Goal: Go to known website: Go to known website

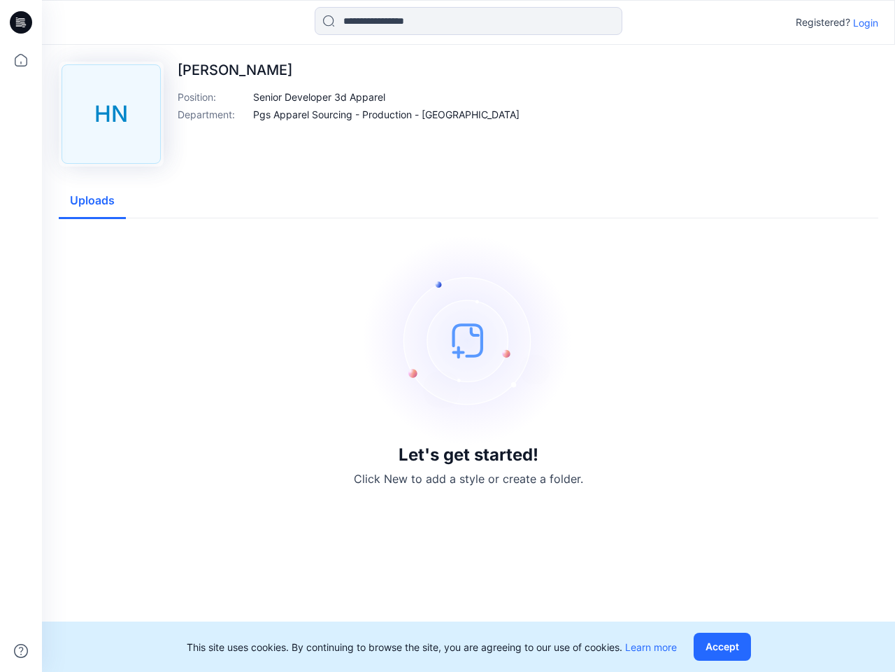
click at [448, 336] on img at bounding box center [469, 340] width 210 height 210
click at [22, 22] on icon at bounding box center [23, 22] width 6 height 1
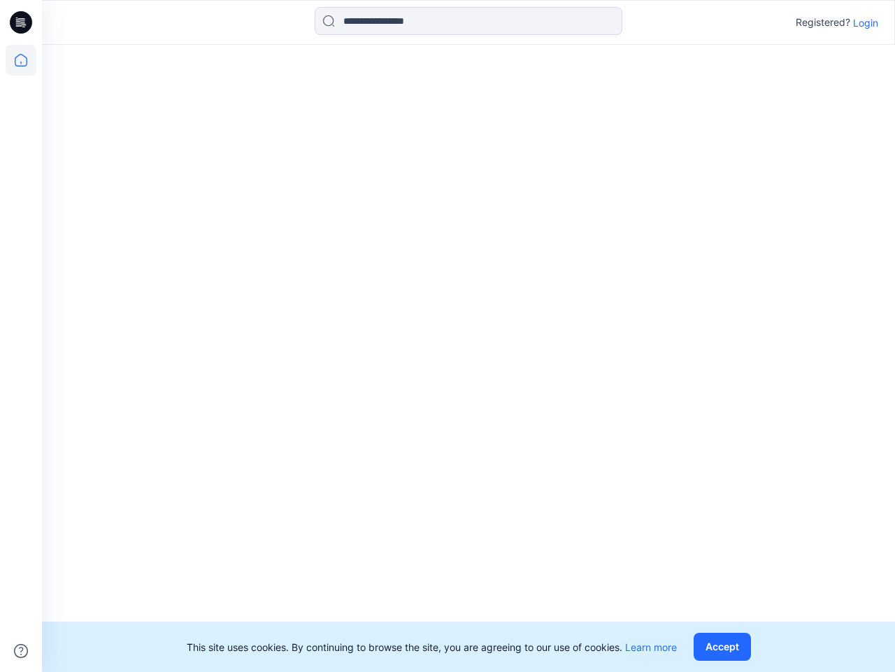
click at [21, 60] on icon at bounding box center [21, 60] width 31 height 31
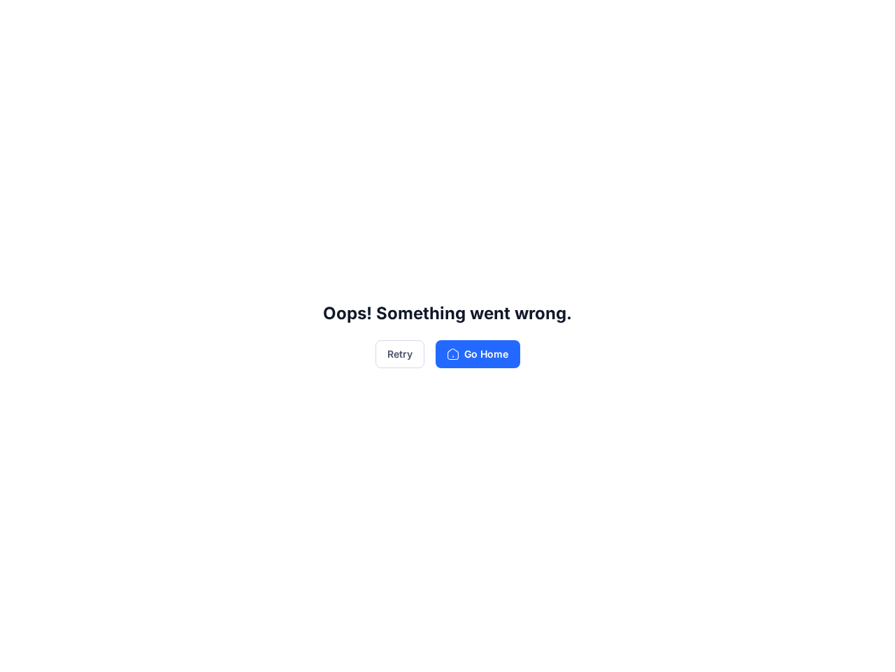
click at [21, 651] on div "Oops! Something went wrong. Retry Go Home" at bounding box center [447, 336] width 895 height 672
click at [469, 21] on div "Oops! Something went wrong. Retry Go Home" at bounding box center [447, 336] width 895 height 672
click at [866, 22] on div "Oops! Something went wrong. Retry Go Home" at bounding box center [447, 336] width 895 height 672
click at [320, 97] on div "Oops! Something went wrong. Retry Go Home" at bounding box center [447, 336] width 895 height 672
click at [357, 114] on div "Oops! Something went wrong. Retry Go Home" at bounding box center [447, 336] width 895 height 672
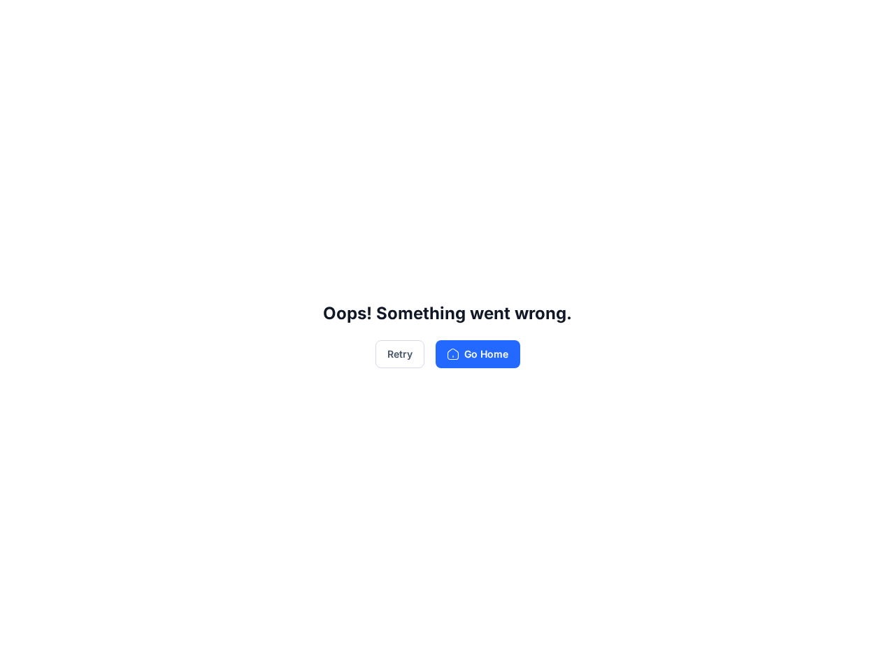
click at [92, 201] on div "Oops! Something went wrong. Retry Go Home" at bounding box center [447, 336] width 895 height 672
click at [725, 646] on div "Oops! Something went wrong. Retry Go Home" at bounding box center [447, 336] width 895 height 672
